Goal: Task Accomplishment & Management: Manage account settings

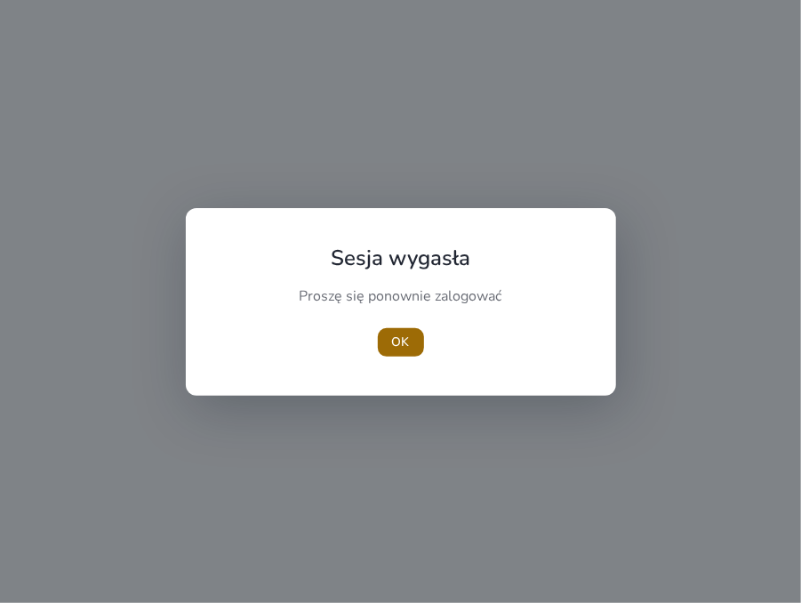
click at [399, 342] on font "OK" at bounding box center [401, 341] width 18 height 17
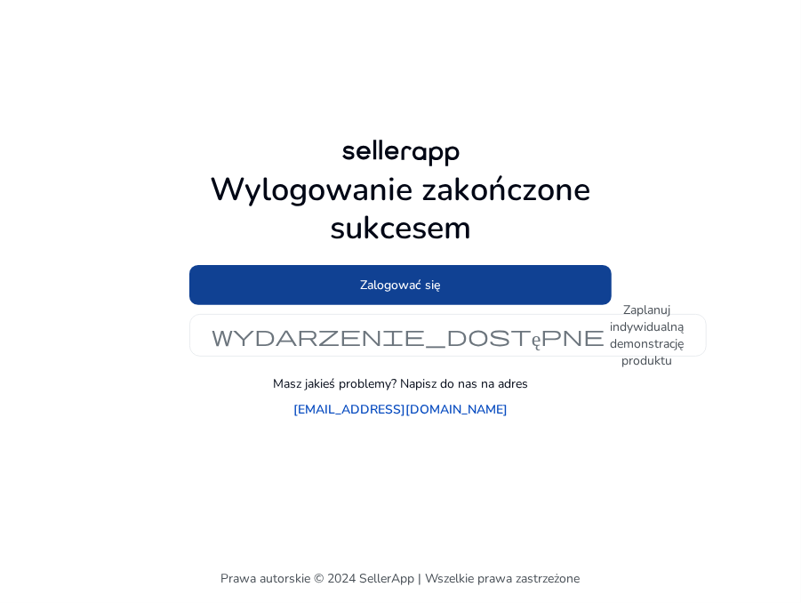
click at [382, 293] on font "Zalogować się" at bounding box center [401, 285] width 80 height 17
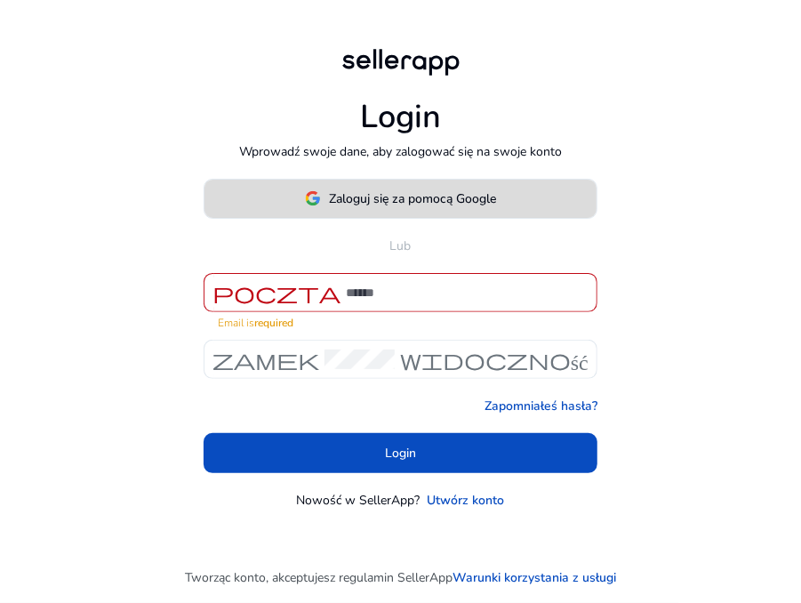
click at [408, 195] on span at bounding box center [401, 198] width 392 height 43
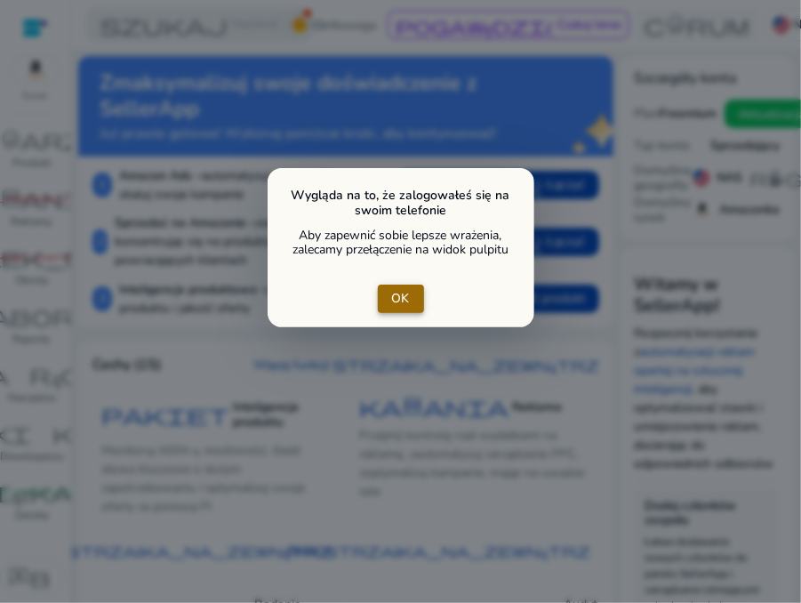
click at [402, 294] on font "OK" at bounding box center [401, 298] width 18 height 17
